Goal: Task Accomplishment & Management: Use online tool/utility

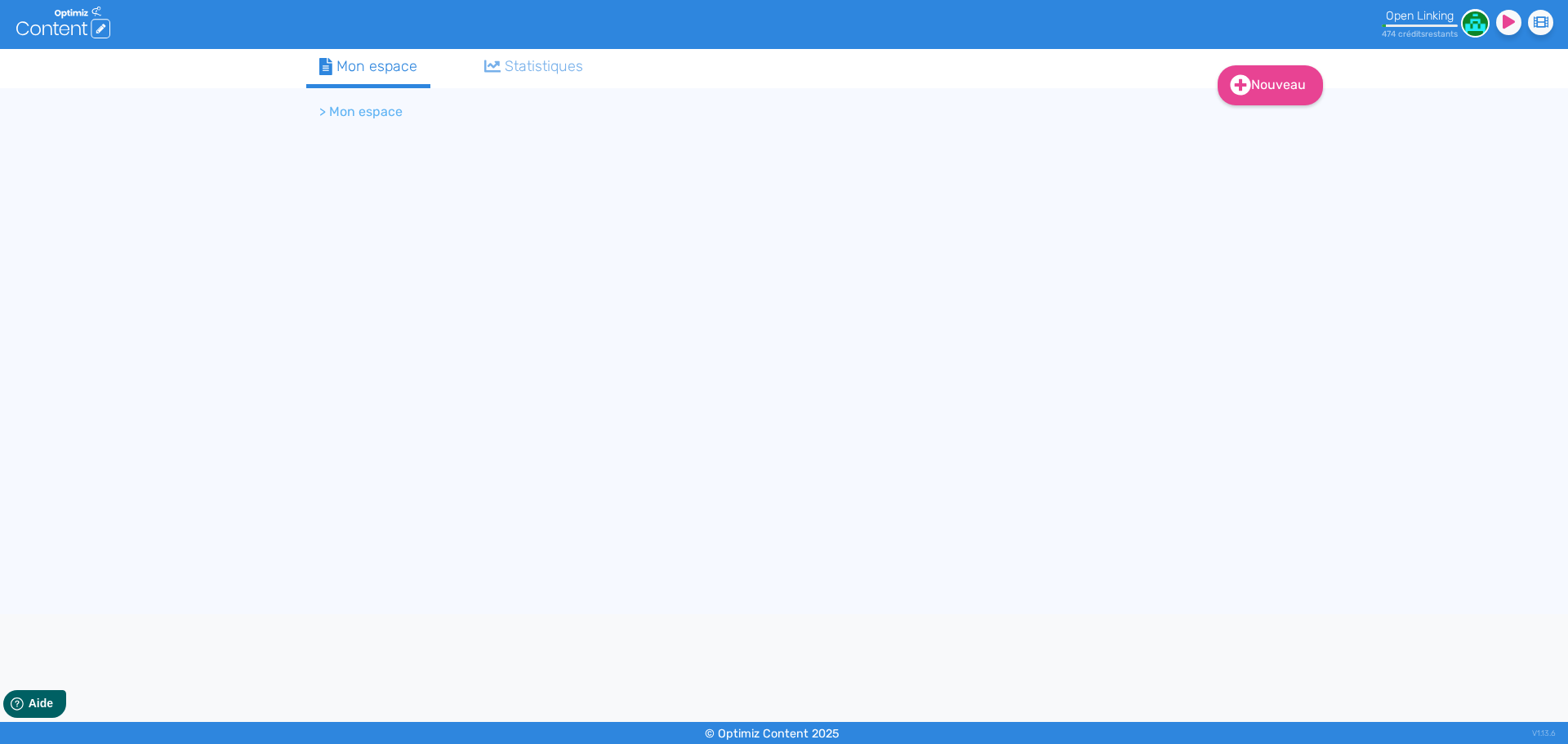
click at [347, 114] on li "> Mon espace" at bounding box center [361, 112] width 83 height 20
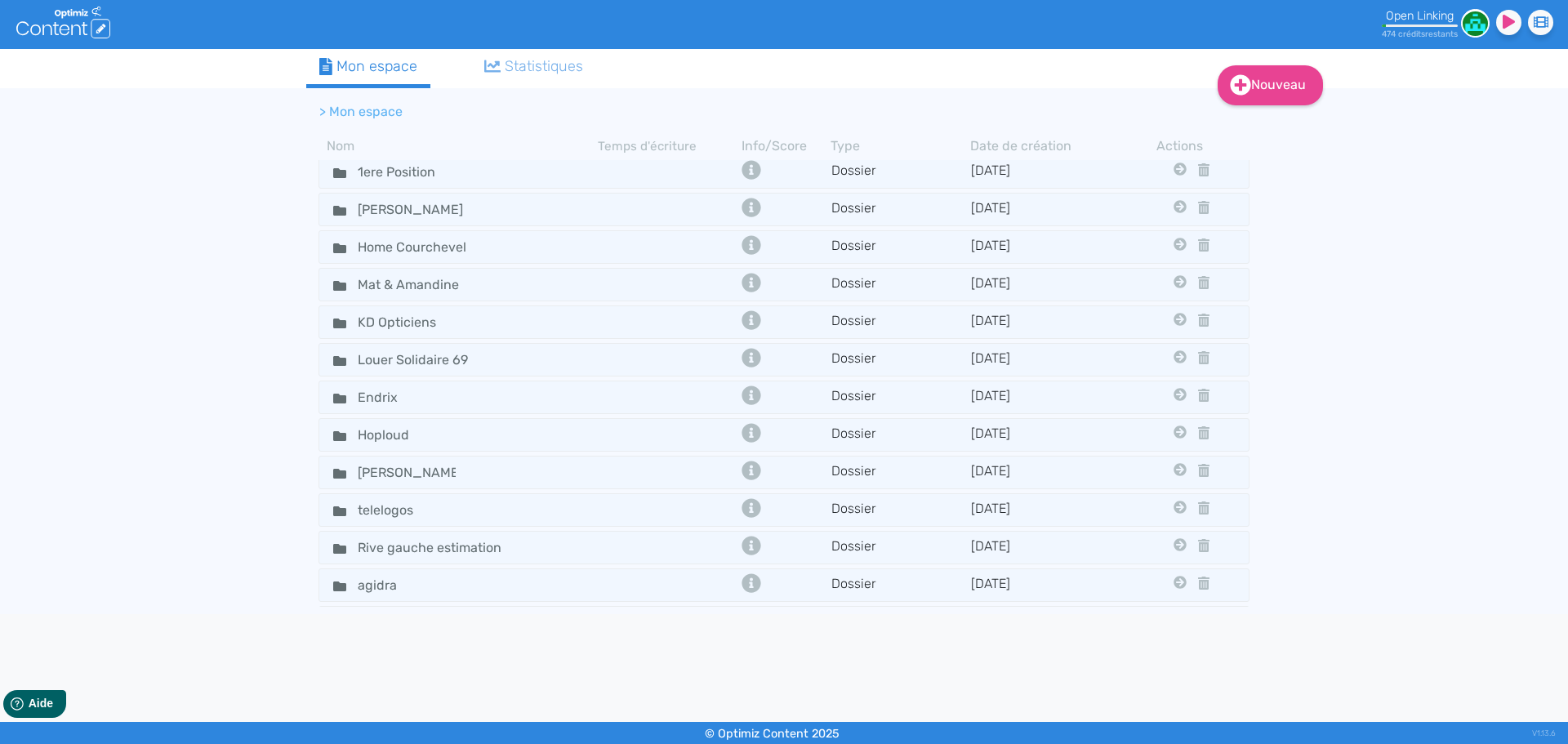
scroll to position [270, 0]
click at [421, 419] on tbody "Mon premier dossier Dossier 19/2/2020 Itg Konpare Ski Planet Clinique Uweed Les…" at bounding box center [784, 382] width 956 height 446
click at [410, 399] on input "Endrix" at bounding box center [406, 399] width 123 height 24
click at [506, 394] on div "Endrix" at bounding box center [458, 399] width 276 height 24
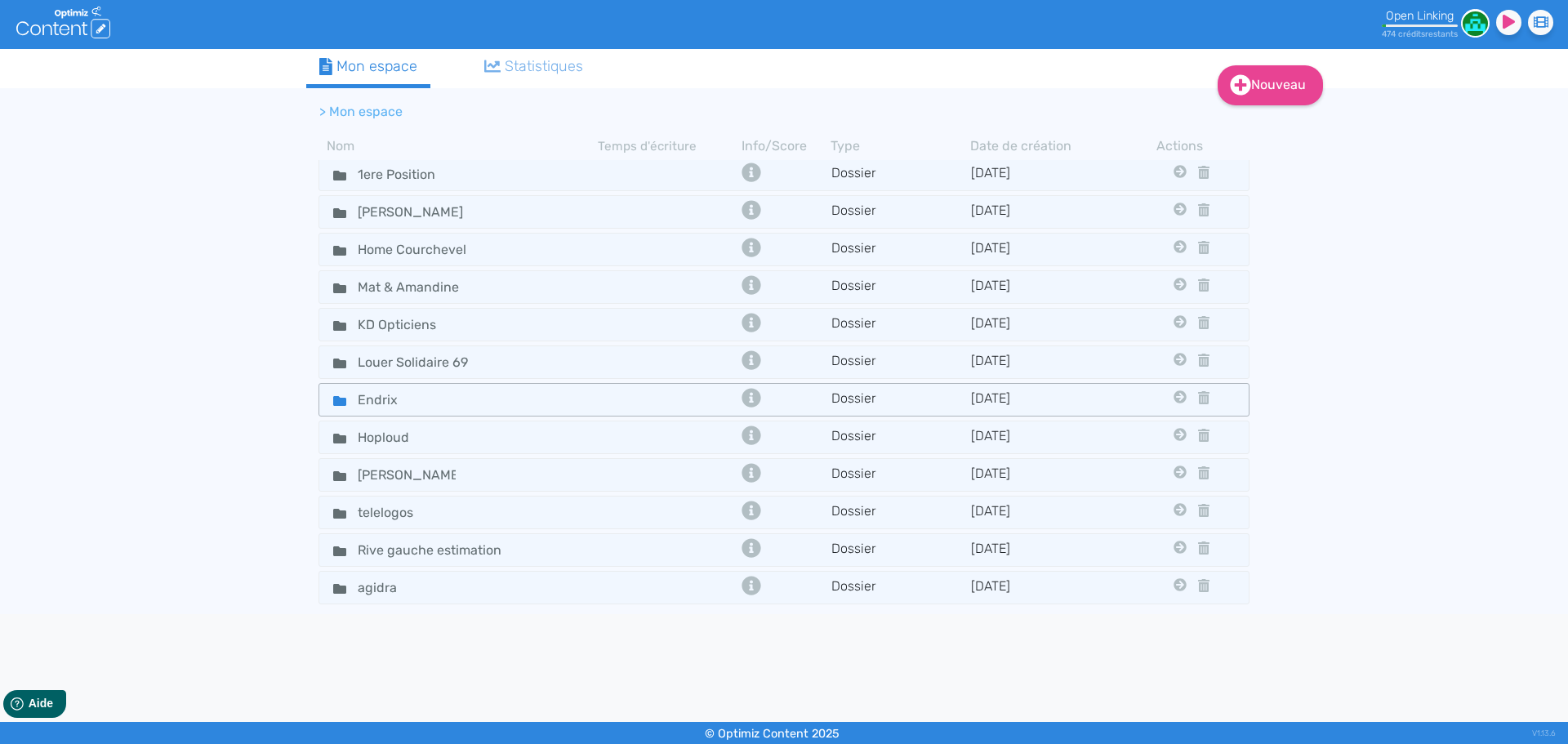
click at [506, 394] on div "Endrix" at bounding box center [458, 399] width 276 height 24
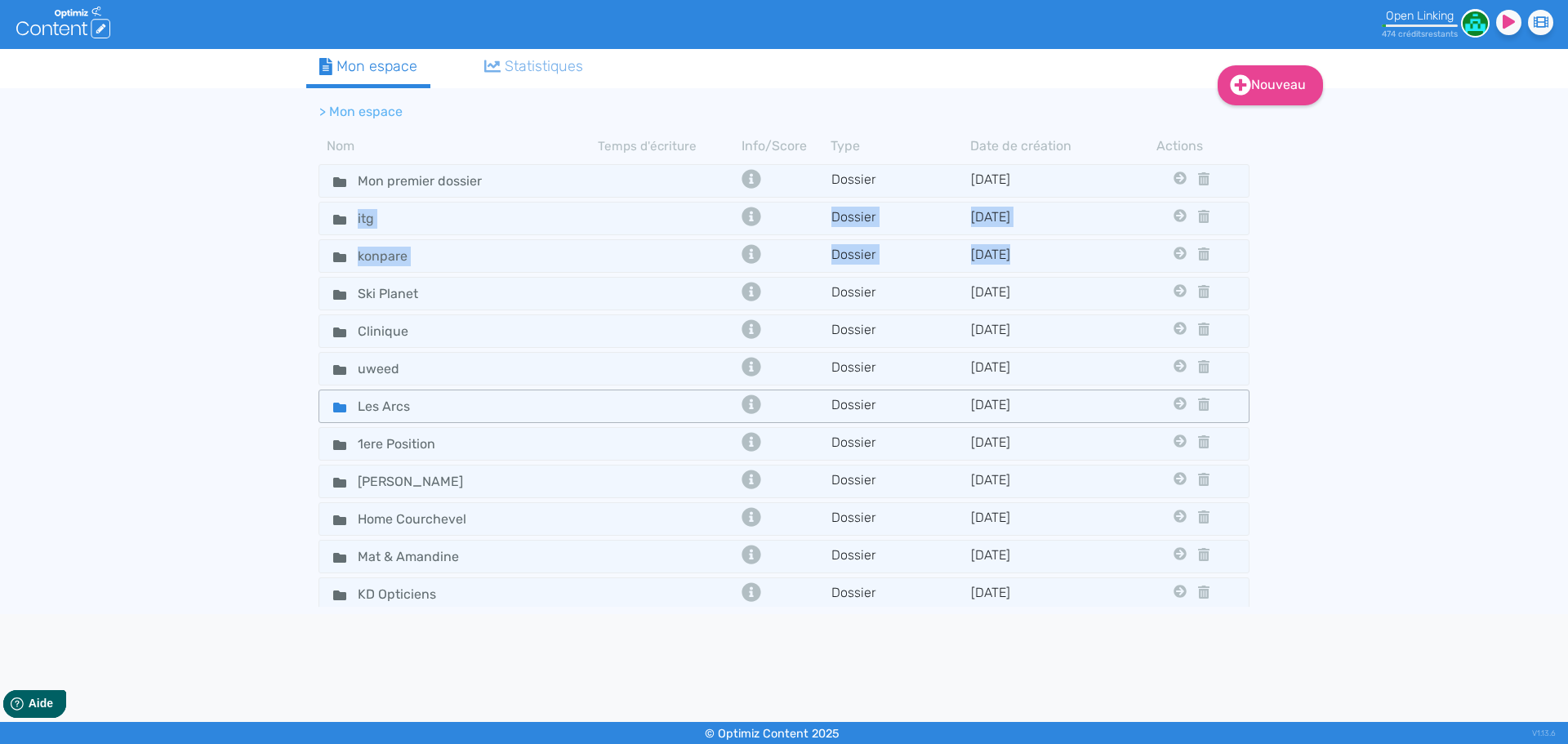
drag, startPoint x: 559, startPoint y: 214, endPoint x: 562, endPoint y: 396, distance: 182.0
click at [562, 396] on tbody "Mon premier dossier Dossier 19/2/2020 Itg Konpare Ski Planet Clinique Uweed Les…" at bounding box center [784, 382] width 956 height 446
click at [244, 399] on div "Nouveau Contenu Dossier Mon espace Statistiques > Mon espace Nom Temps d'écritu…" at bounding box center [784, 332] width 1568 height 565
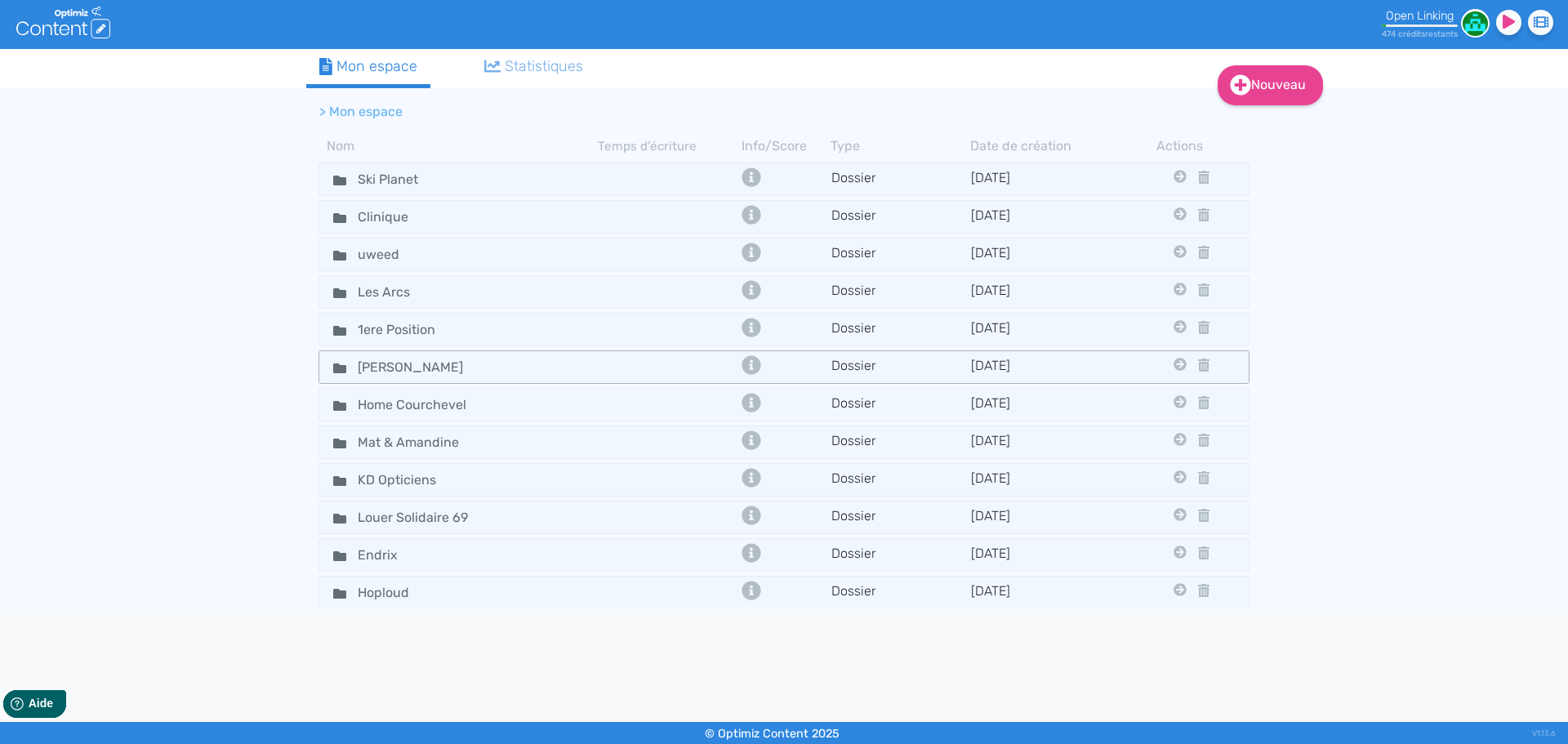
scroll to position [115, 0]
click at [541, 509] on div "Louer Solidaire 69" at bounding box center [458, 516] width 276 height 24
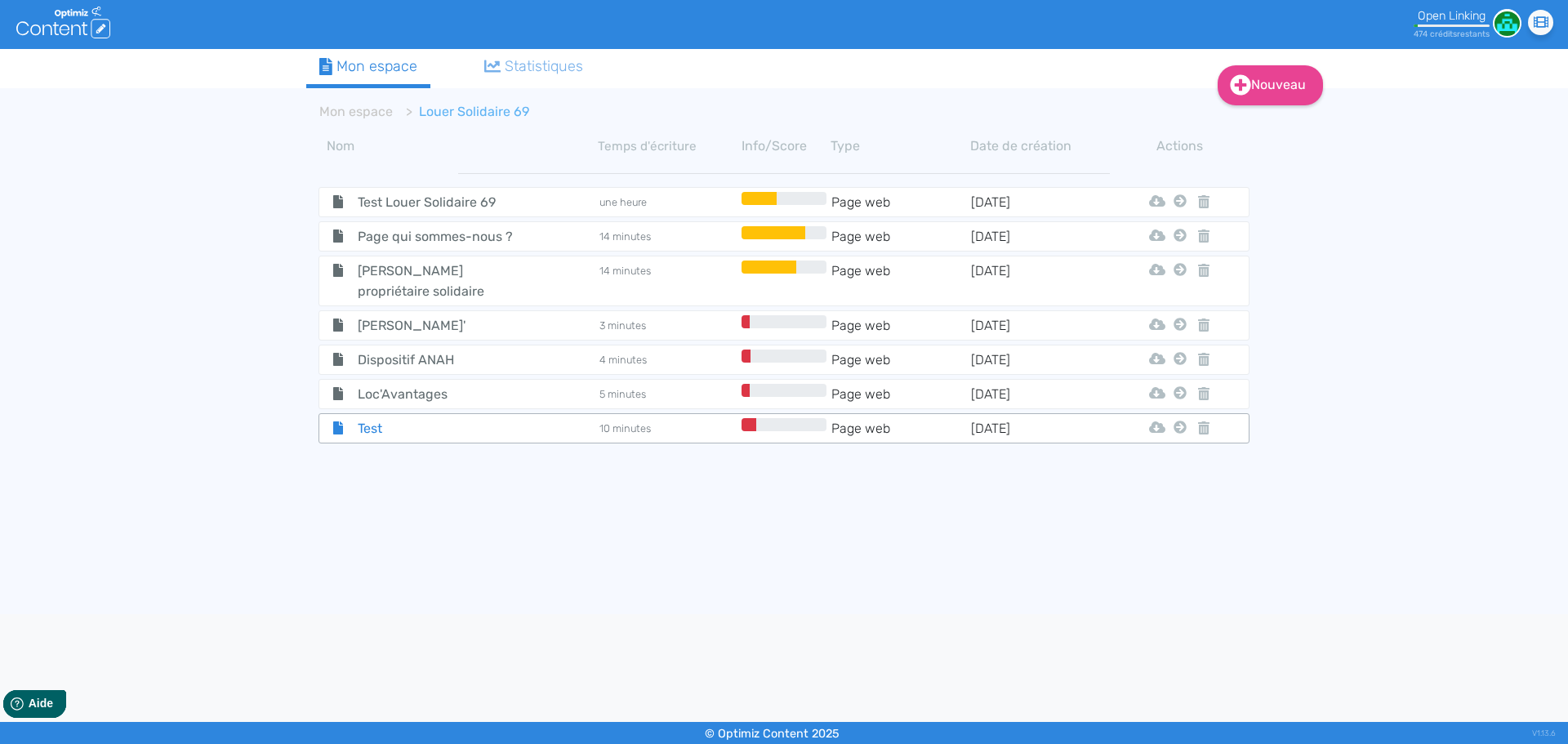
click at [488, 430] on span "Test" at bounding box center [437, 428] width 184 height 20
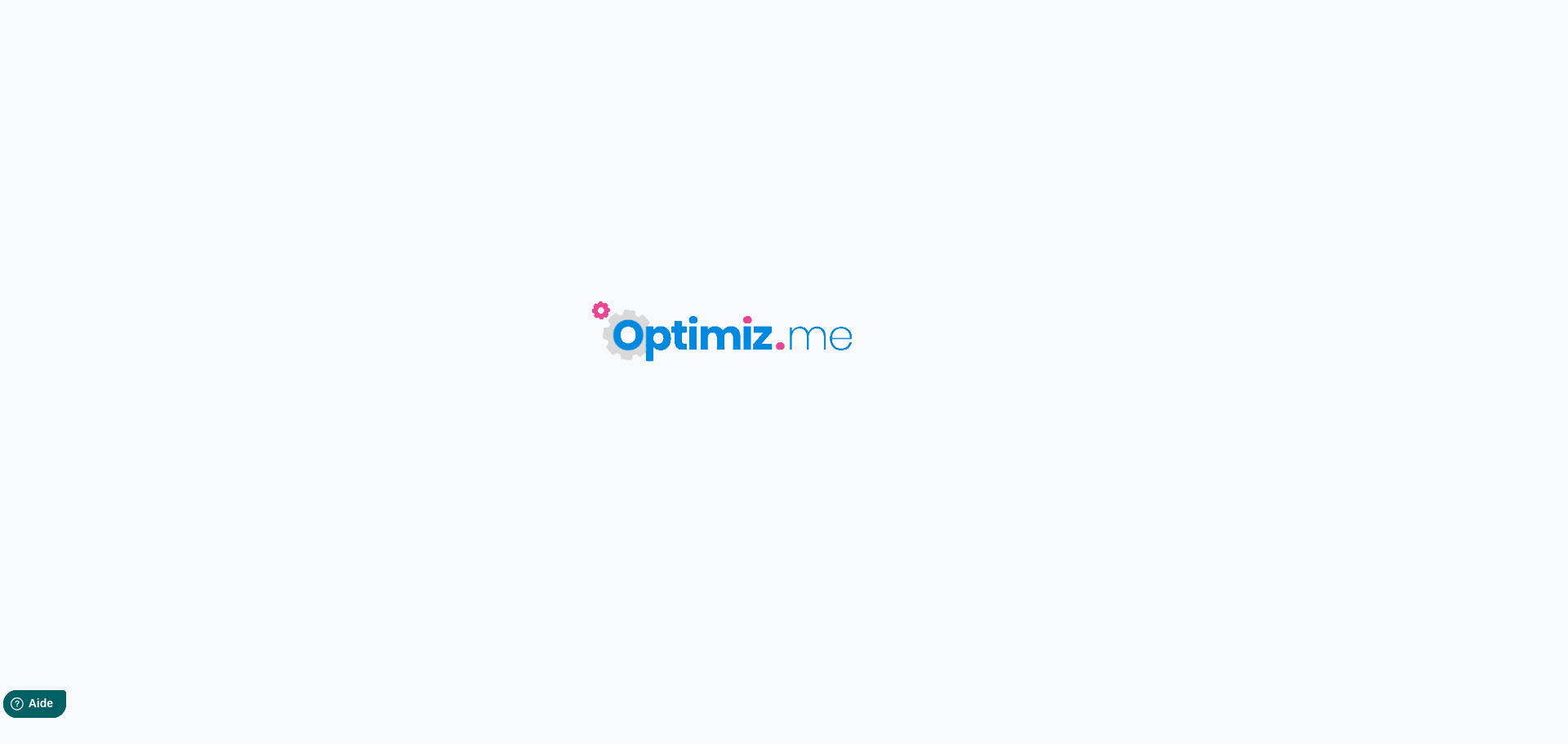
type input "Test"
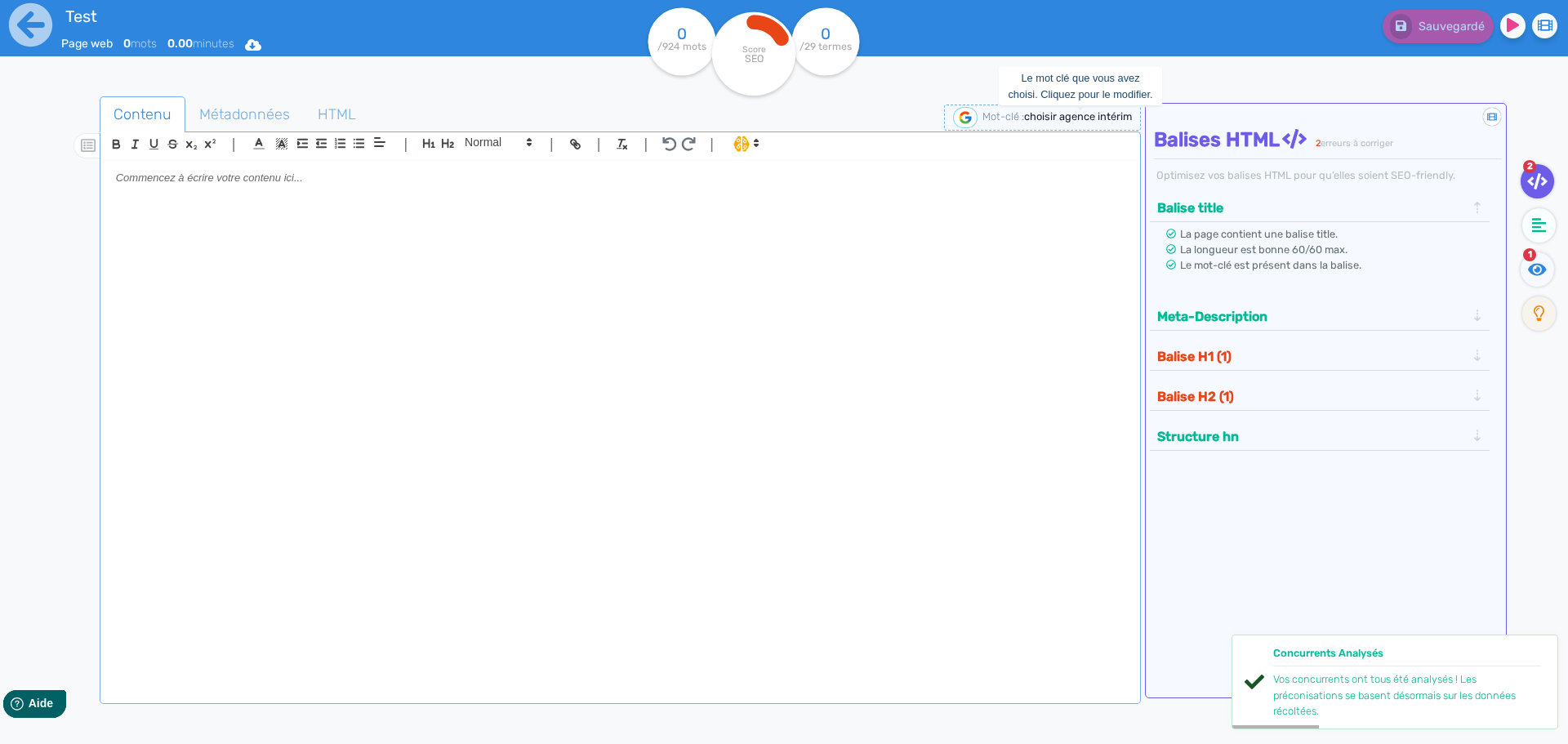
click at [1059, 115] on span "choisir agence intérim" at bounding box center [1079, 116] width 108 height 12
click at [1059, 115] on input "choisir agence intérim" at bounding box center [1001, 117] width 196 height 19
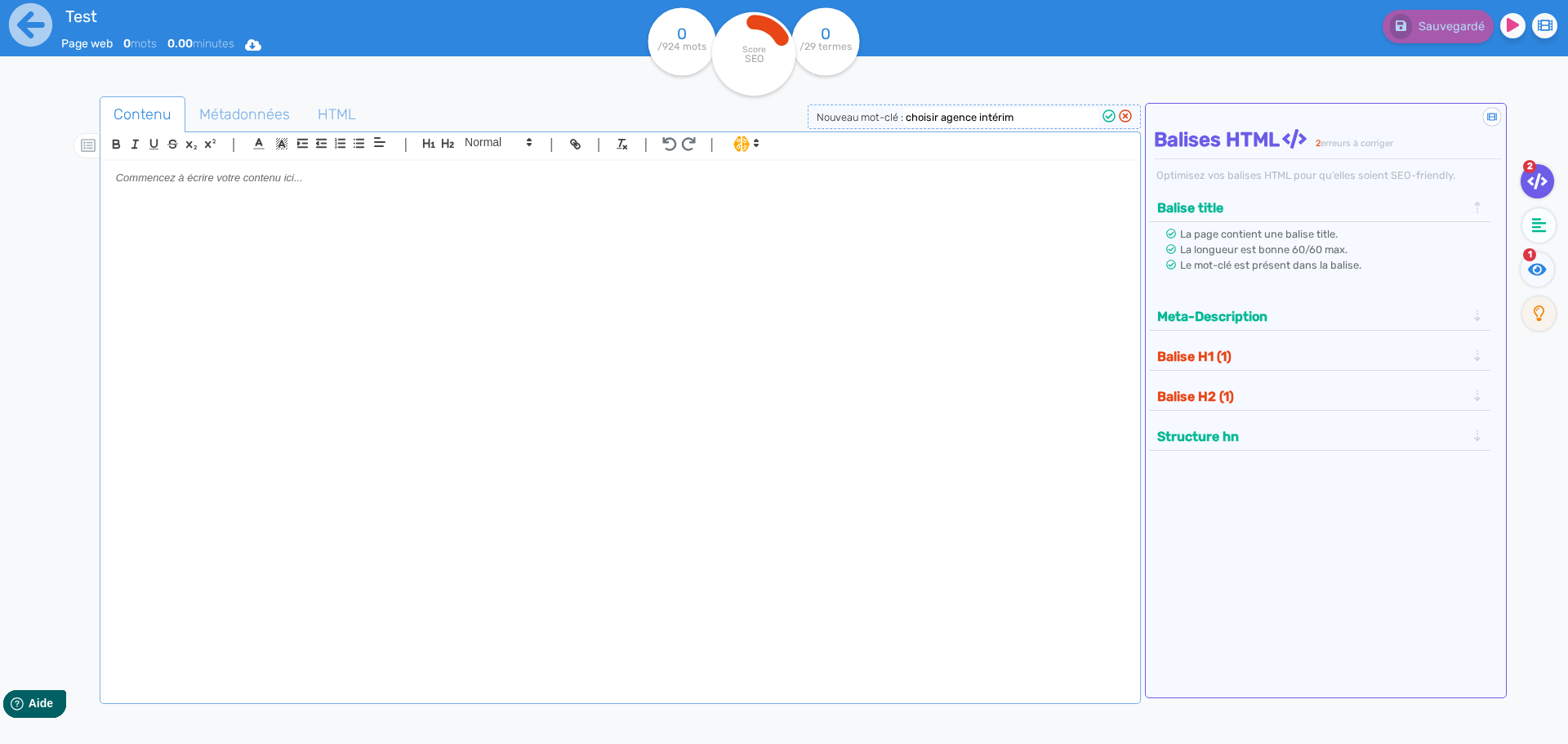
click at [1059, 115] on input "choisir agence intérim" at bounding box center [1001, 117] width 196 height 19
type input "loc'avantages"
click at [1109, 116] on icon at bounding box center [1109, 116] width 13 height 13
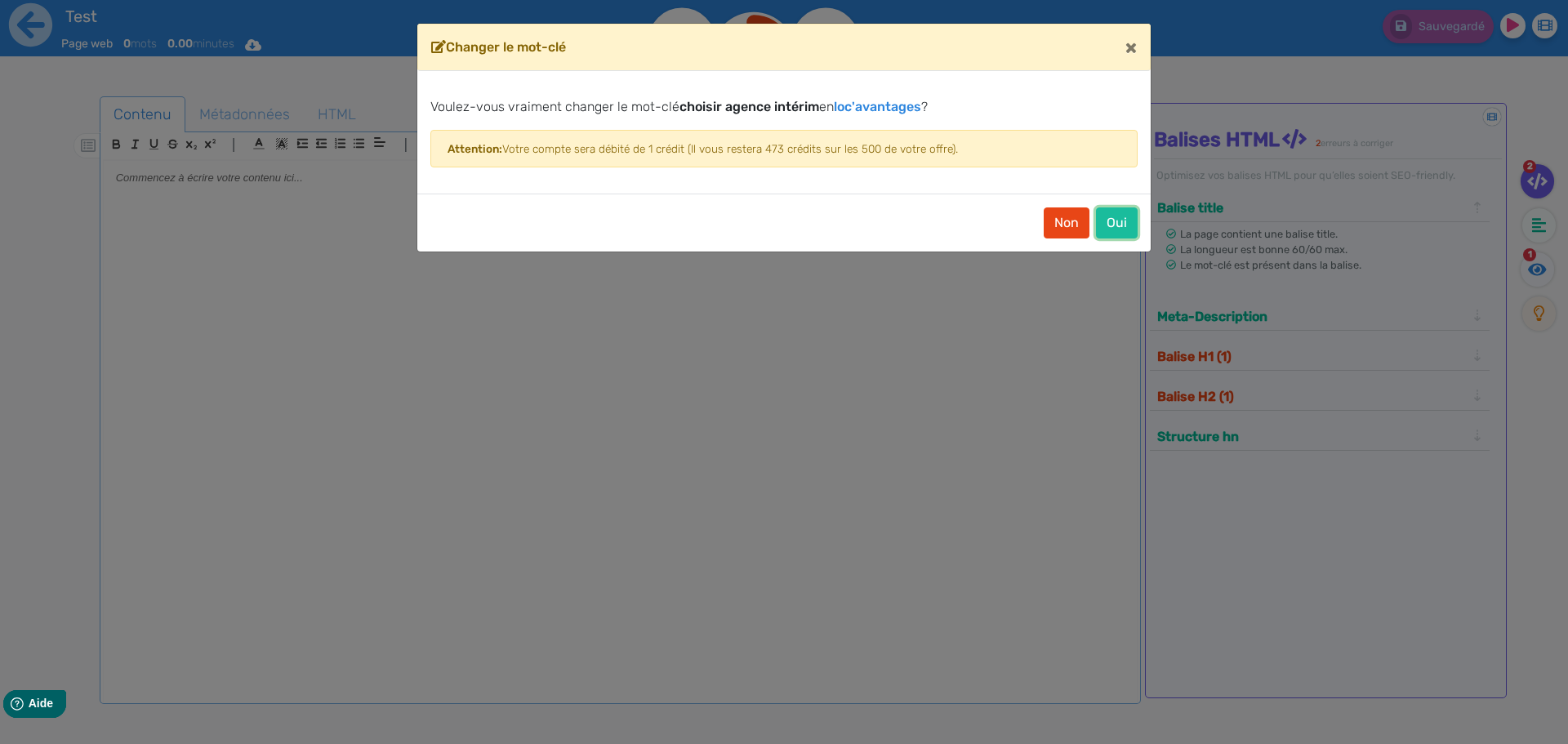
click at [1127, 227] on button "Oui" at bounding box center [1117, 223] width 42 height 31
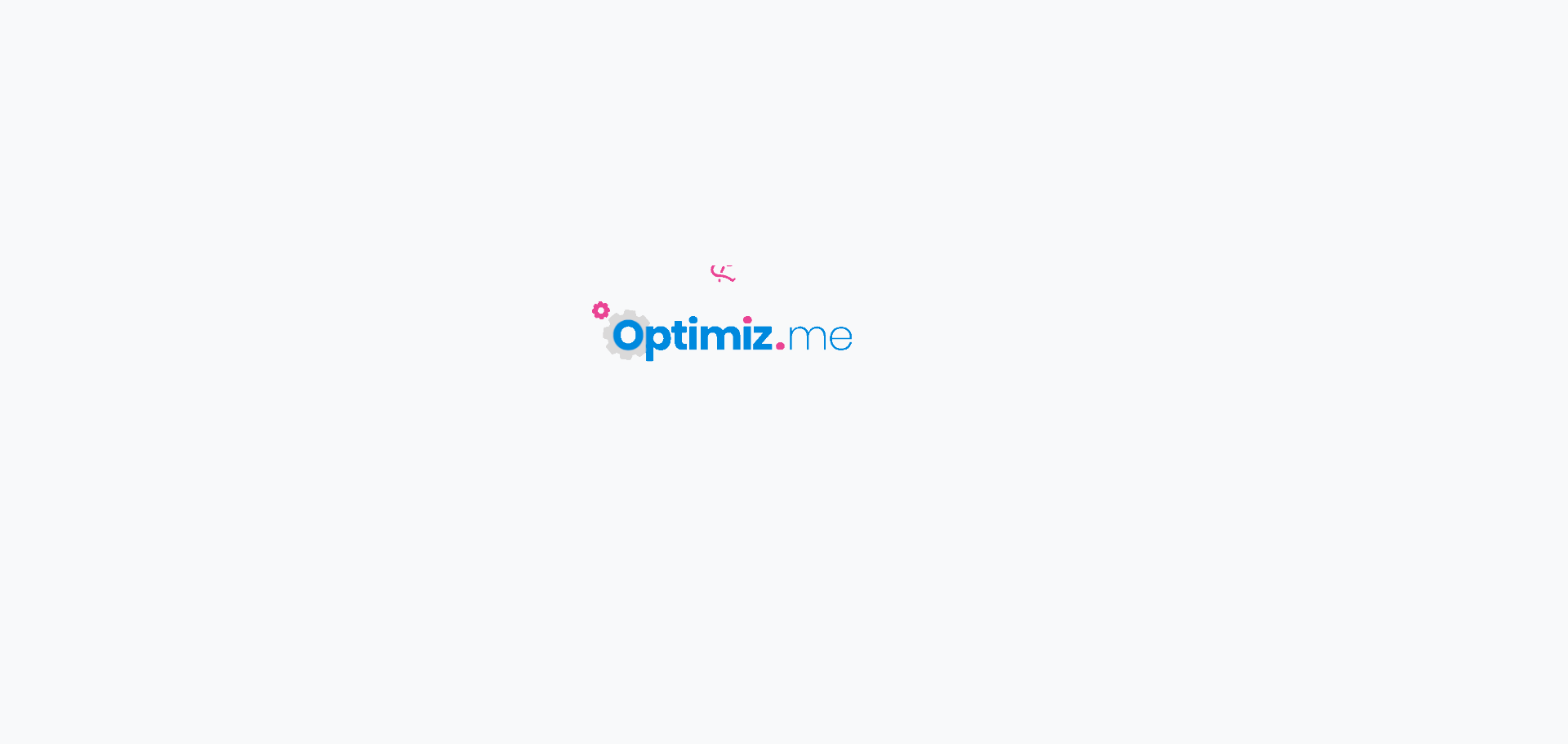
type input "Test"
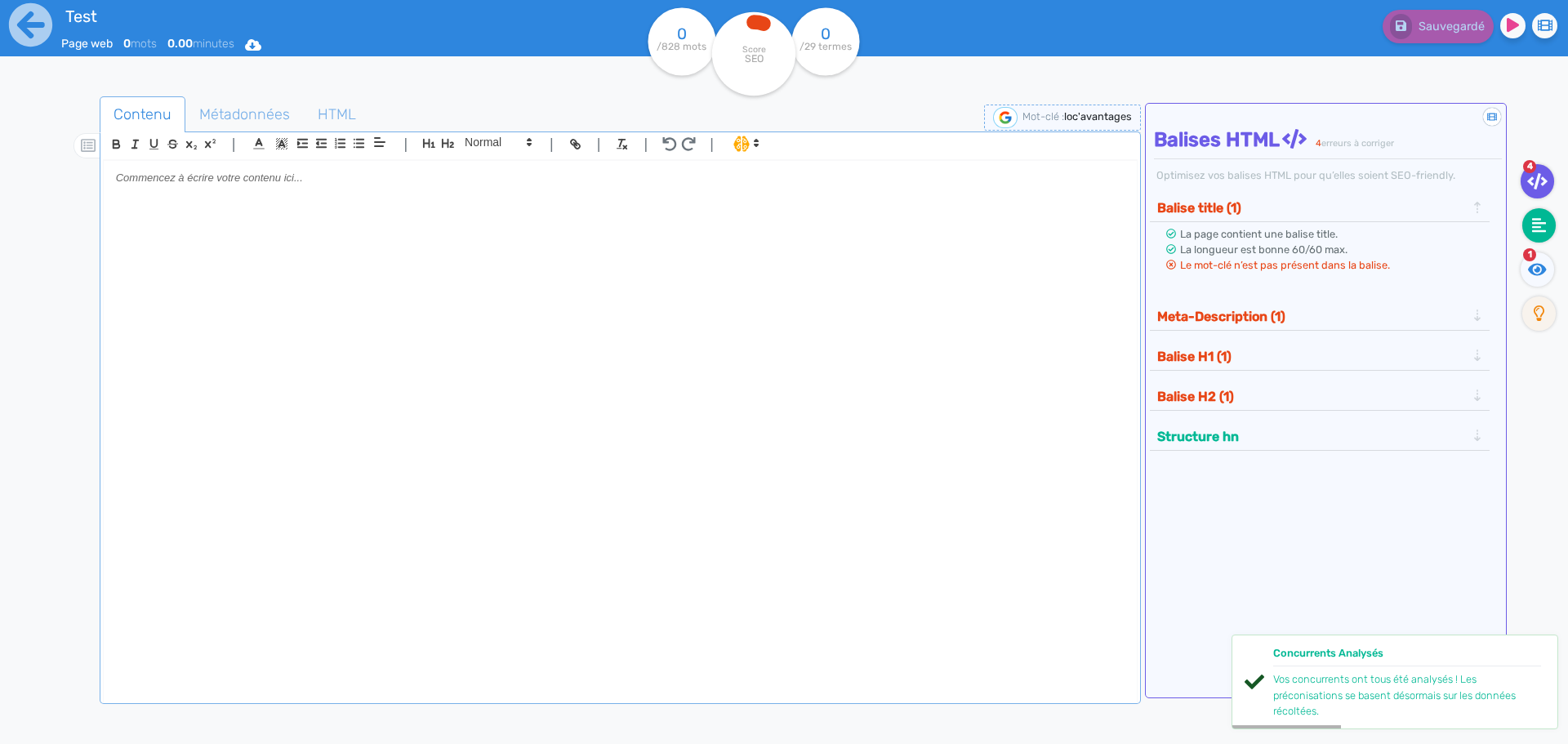
click at [1539, 231] on icon at bounding box center [1539, 225] width 15 height 15
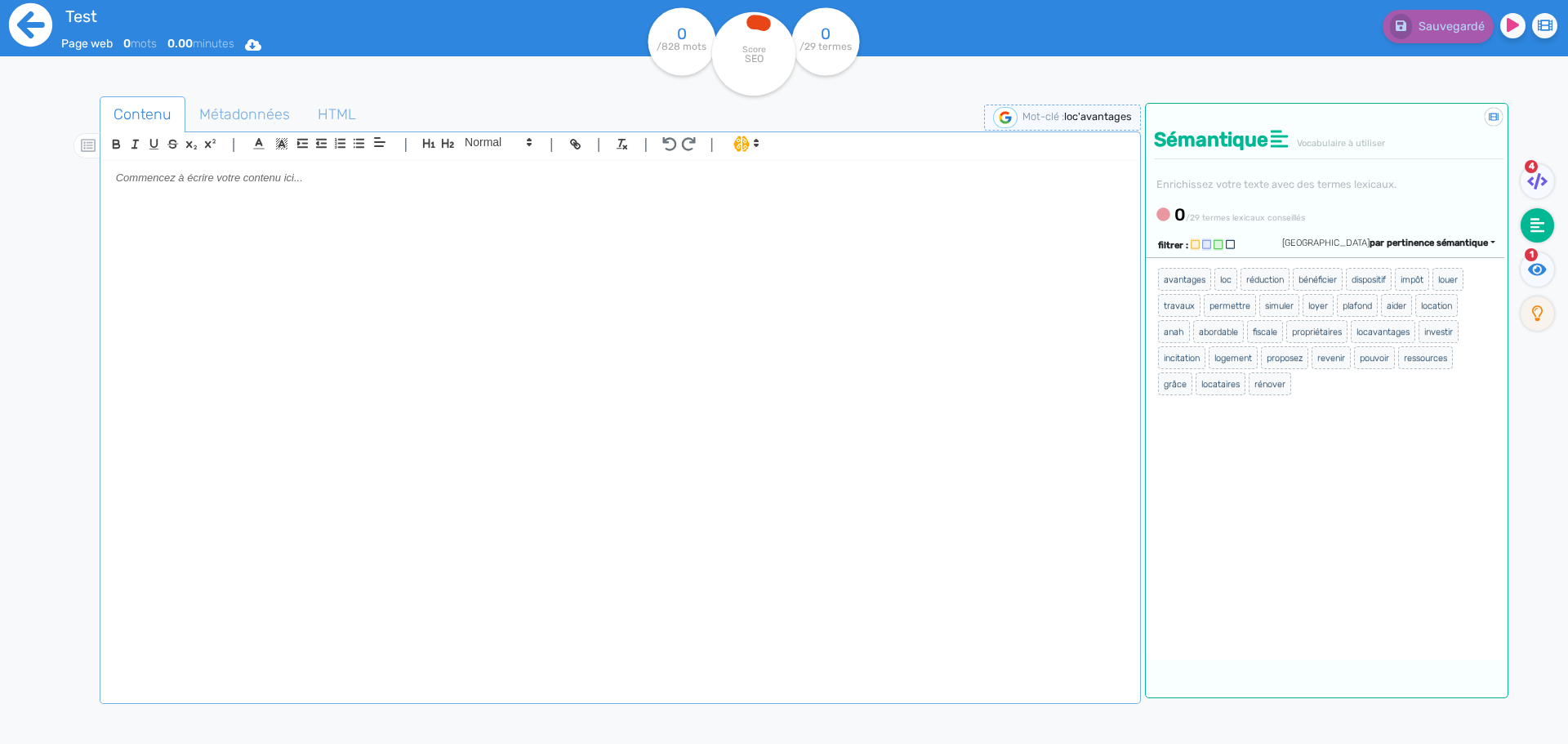
click at [25, 16] on icon at bounding box center [30, 24] width 43 height 43
